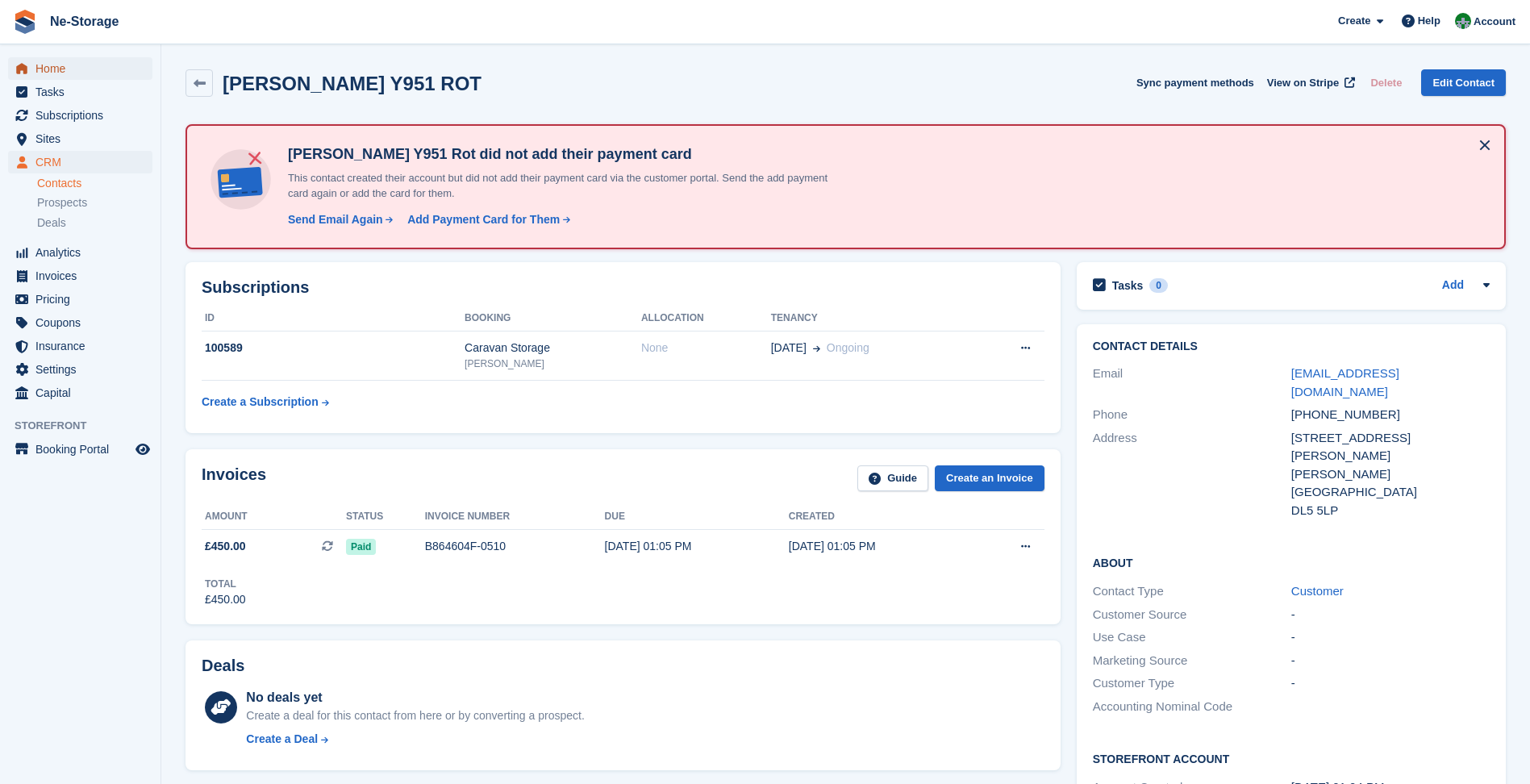
click at [98, 63] on span "Home" at bounding box center [84, 68] width 97 height 22
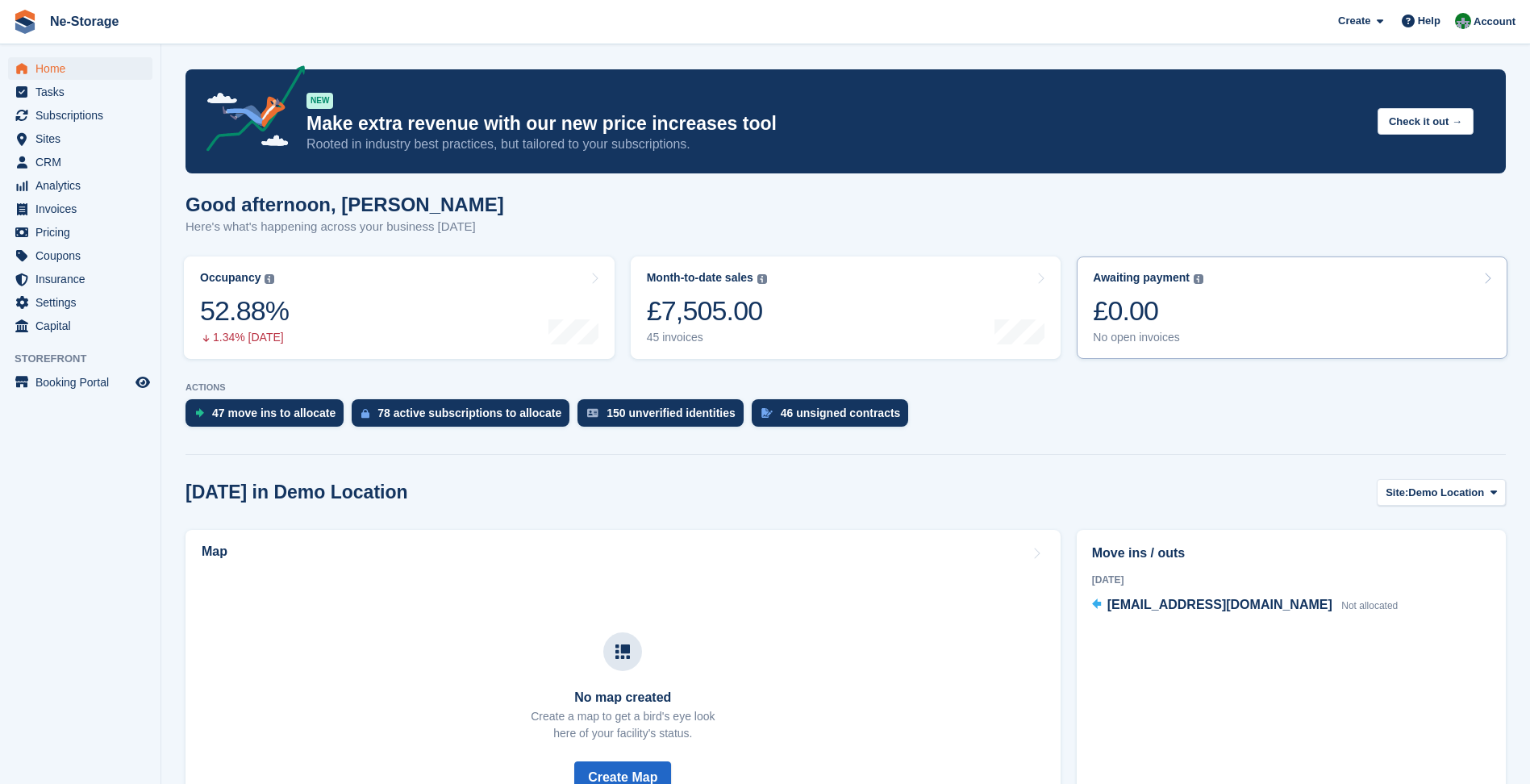
click at [1225, 302] on link "Awaiting payment The total outstanding balance on all open invoices. £0.00 No o…" at bounding box center [1291, 307] width 430 height 102
